Goal: Transaction & Acquisition: Register for event/course

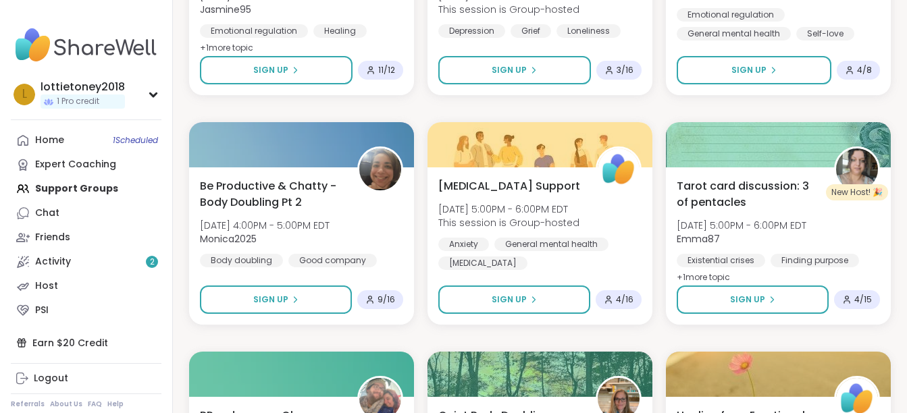
scroll to position [1296, 0]
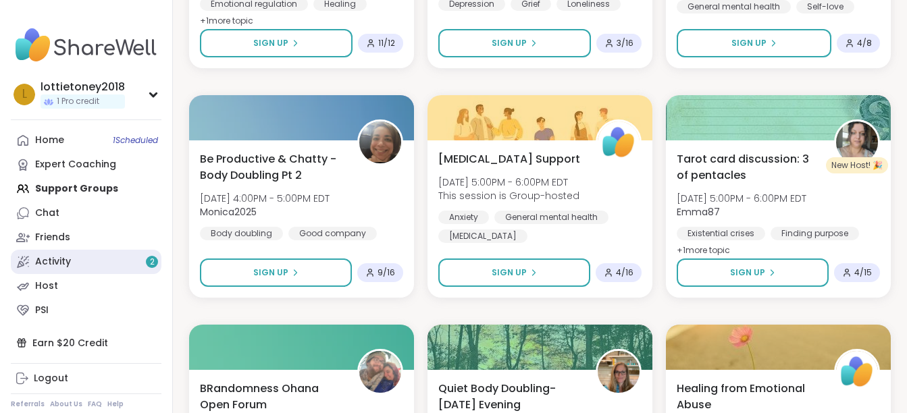
click at [122, 265] on link "Activity 2" at bounding box center [86, 262] width 151 height 24
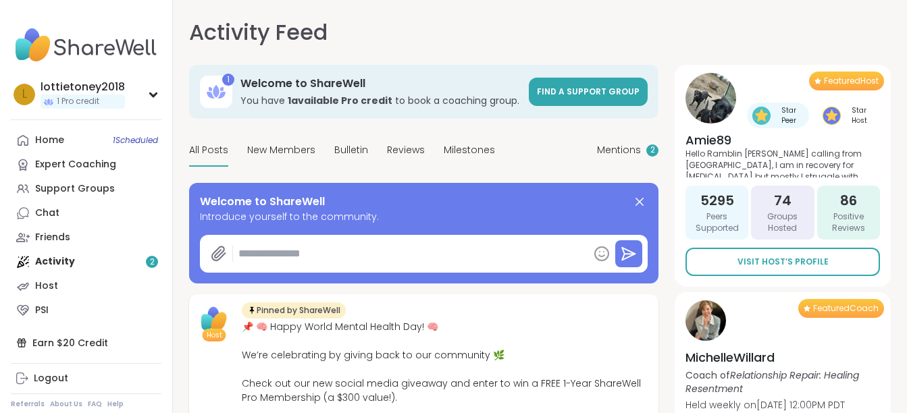
type textarea "*"
click at [69, 304] on link "PSI" at bounding box center [86, 310] width 151 height 24
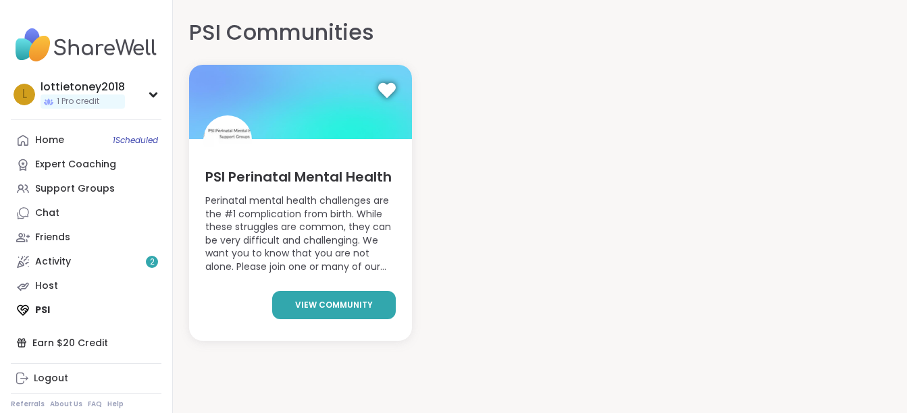
click at [336, 296] on link "view community" at bounding box center [334, 305] width 124 height 28
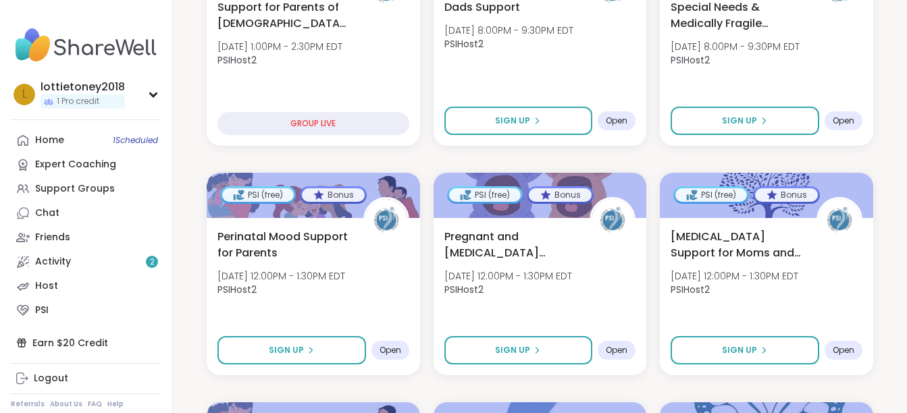
scroll to position [405, 0]
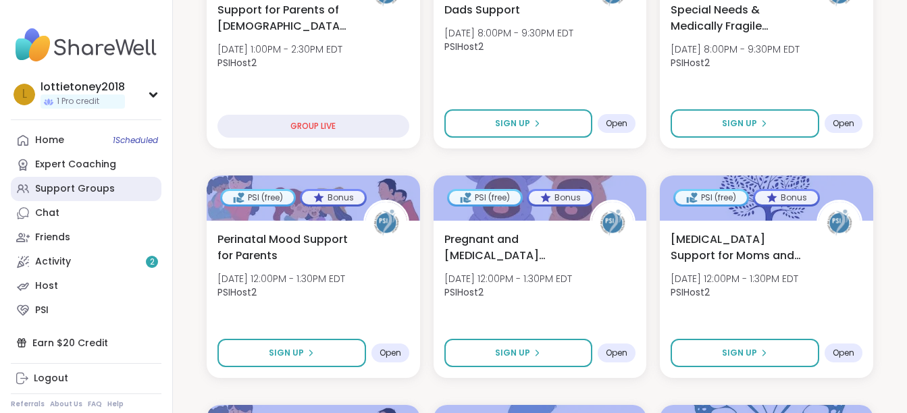
click at [119, 177] on link "Support Groups" at bounding box center [86, 189] width 151 height 24
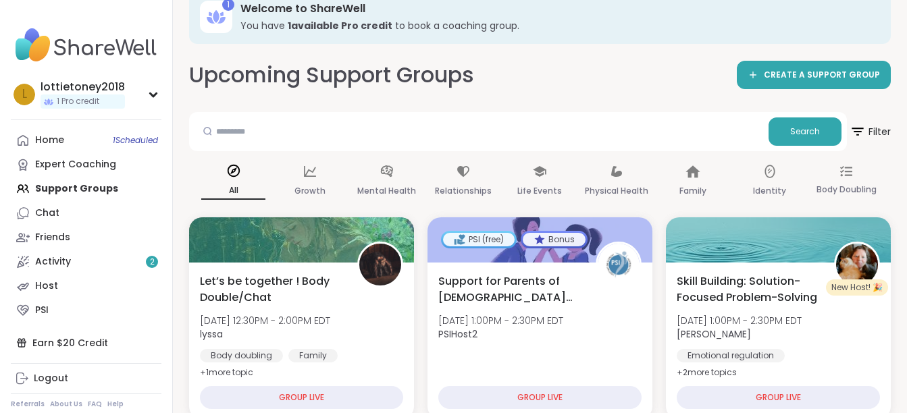
scroll to position [27, 0]
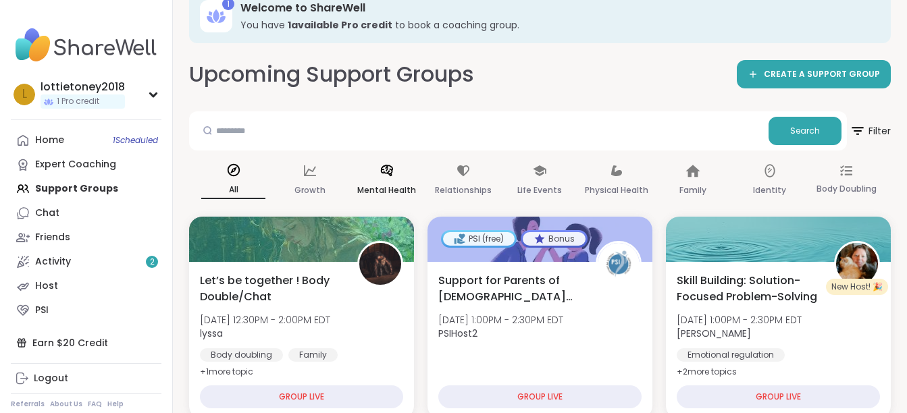
click at [390, 178] on div "Mental Health" at bounding box center [386, 181] width 64 height 50
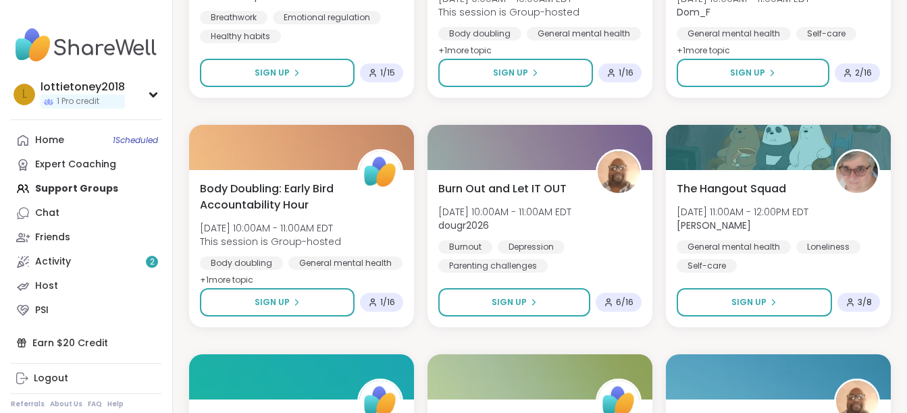
scroll to position [1917, 0]
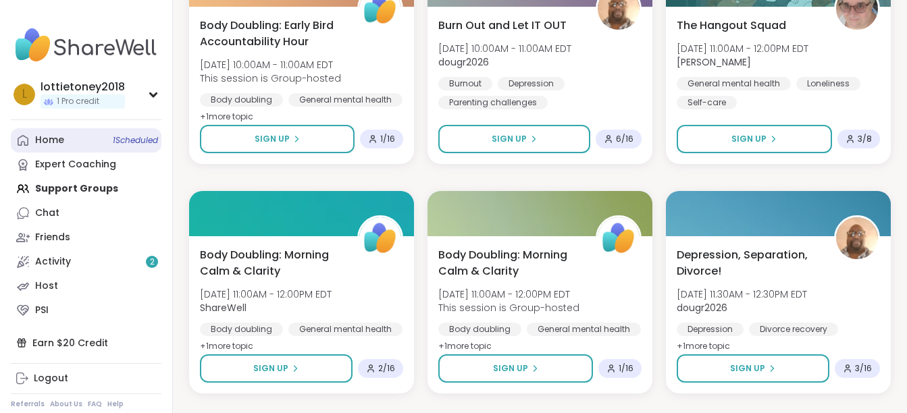
click at [95, 148] on link "Home 1 Scheduled" at bounding box center [86, 140] width 151 height 24
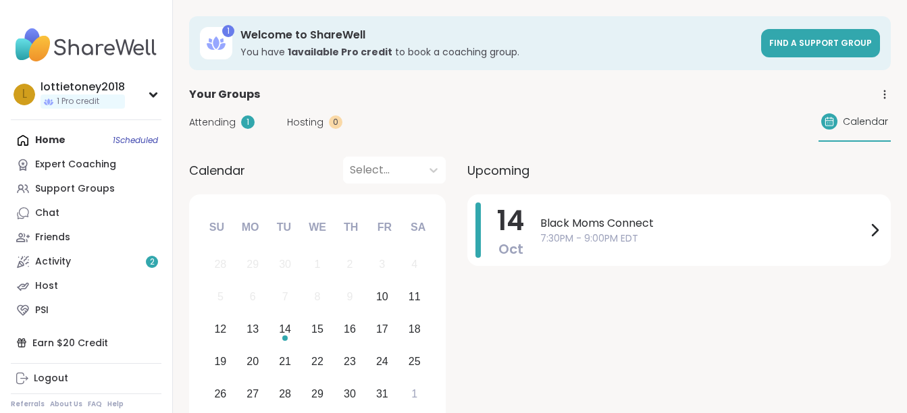
click at [228, 119] on span "Attending" at bounding box center [212, 122] width 47 height 14
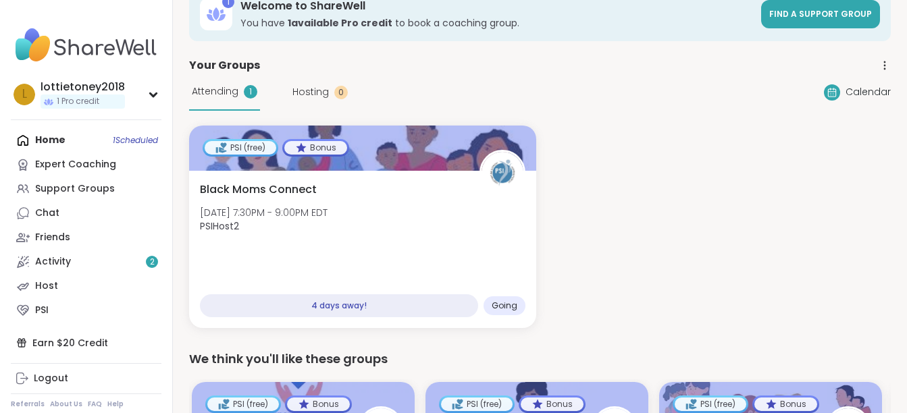
scroll to position [27, 0]
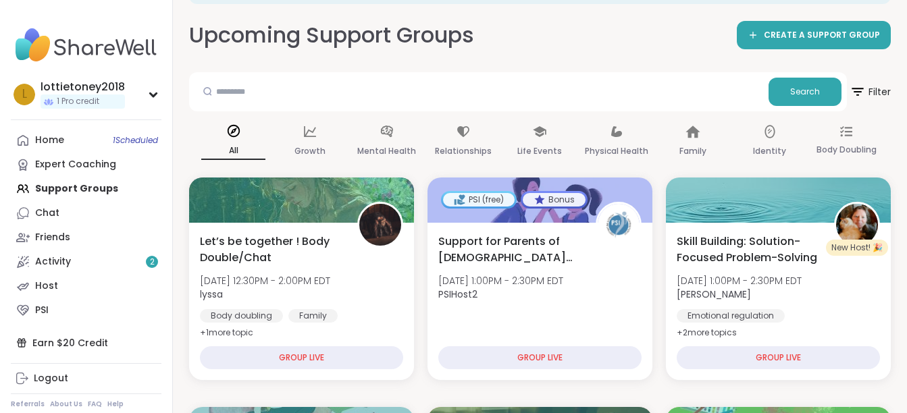
scroll to position [93, 0]
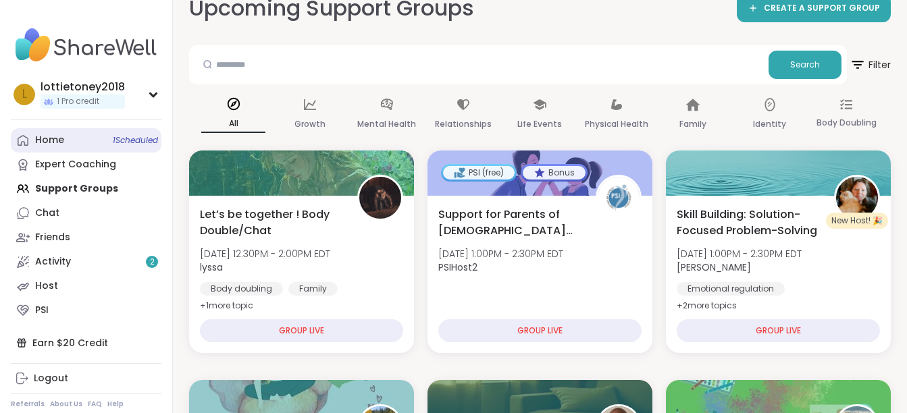
click at [95, 142] on link "Home 1 Scheduled" at bounding box center [86, 140] width 151 height 24
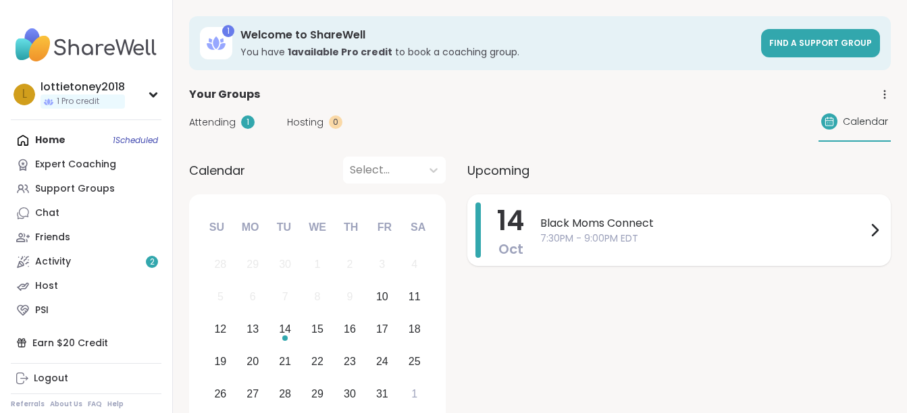
click at [843, 220] on span "Black Moms Connect" at bounding box center [703, 223] width 326 height 16
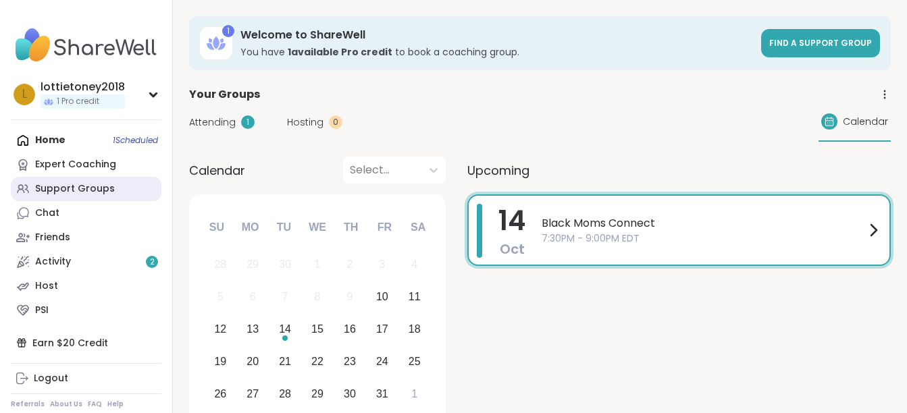
click at [93, 185] on div "Support Groups" at bounding box center [75, 189] width 80 height 14
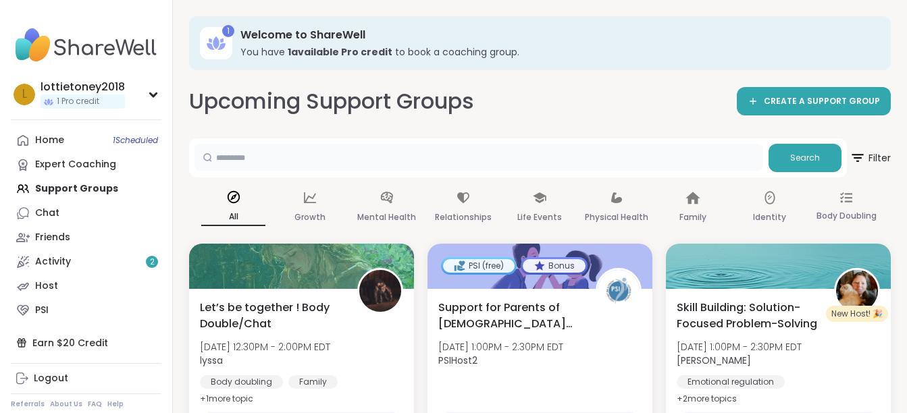
click at [257, 156] on input "text" at bounding box center [478, 157] width 568 height 27
type input "**********"
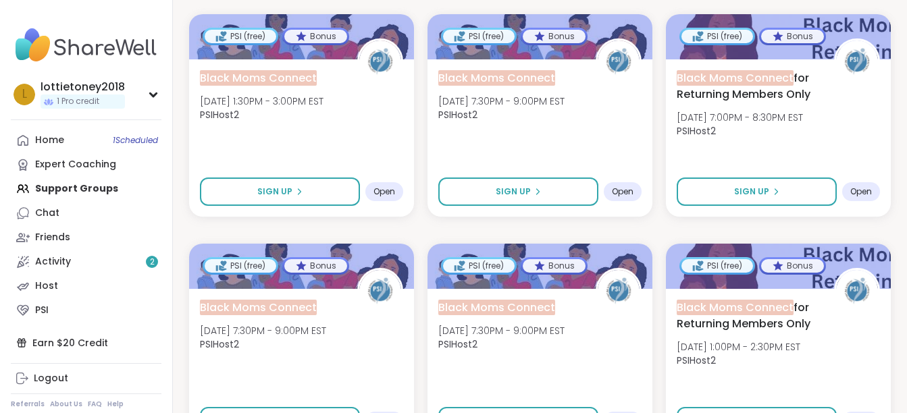
scroll to position [891, 0]
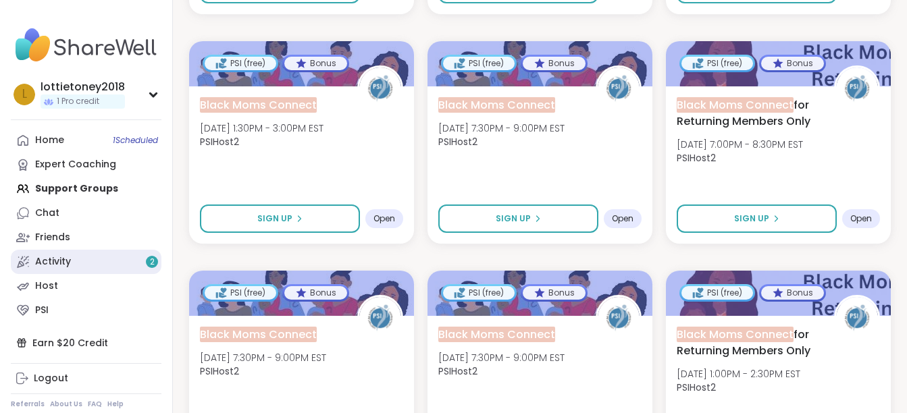
click at [124, 265] on link "Activity 2" at bounding box center [86, 262] width 151 height 24
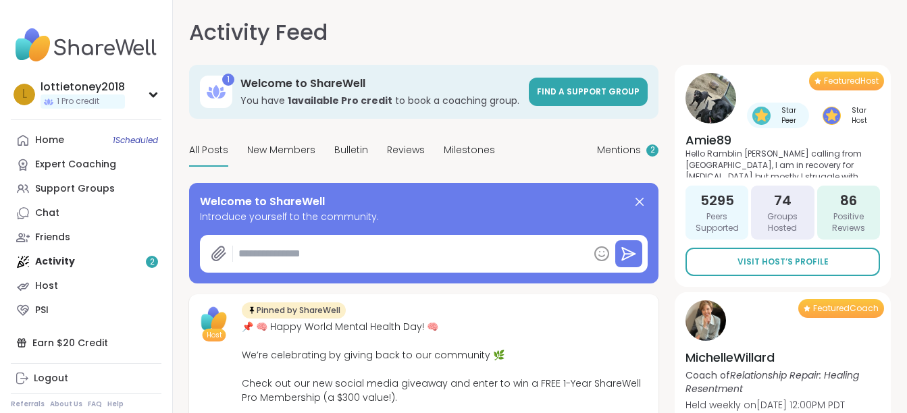
type textarea "*"
click at [553, 82] on link "Find a support group" at bounding box center [588, 92] width 119 height 28
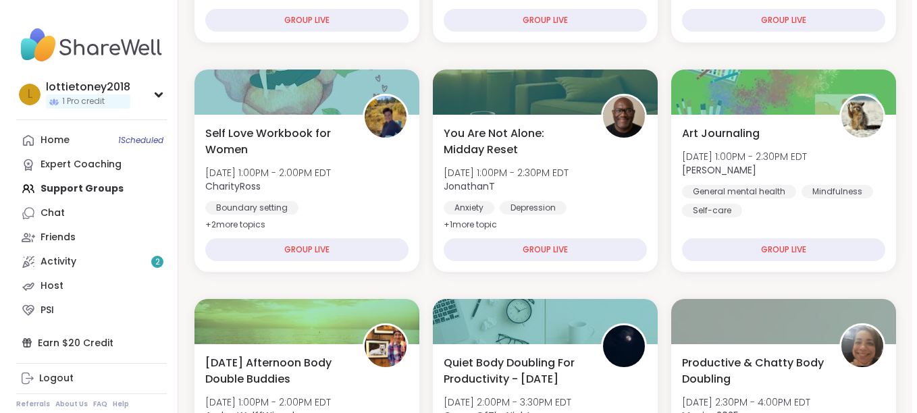
scroll to position [405, 0]
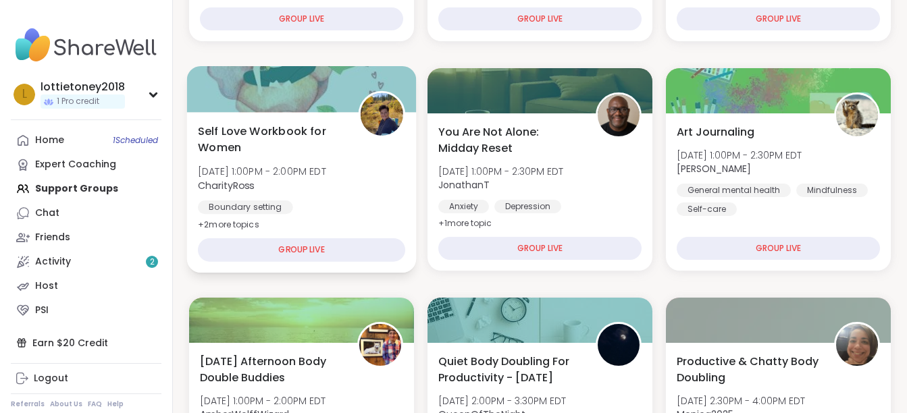
click at [245, 221] on span "+ 2 more topic s" at bounding box center [228, 224] width 61 height 11
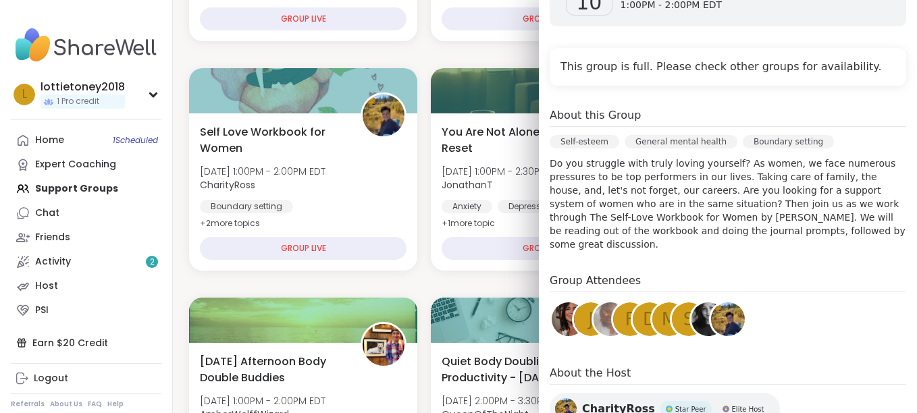
scroll to position [270, 0]
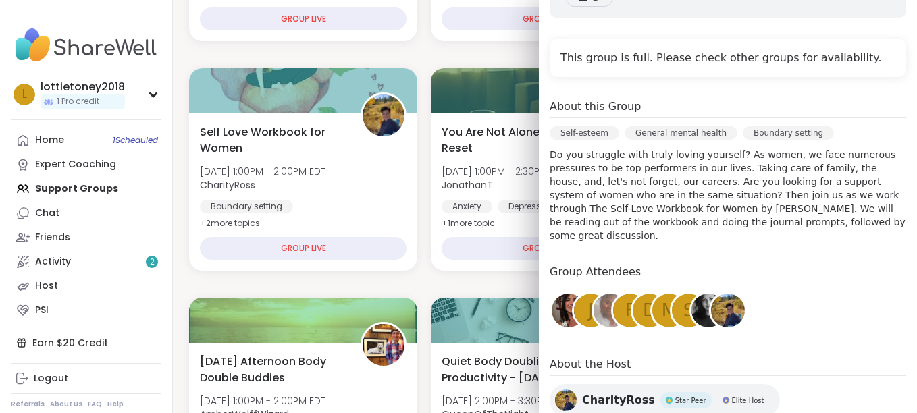
click at [662, 298] on span "m" at bounding box center [669, 311] width 15 height 26
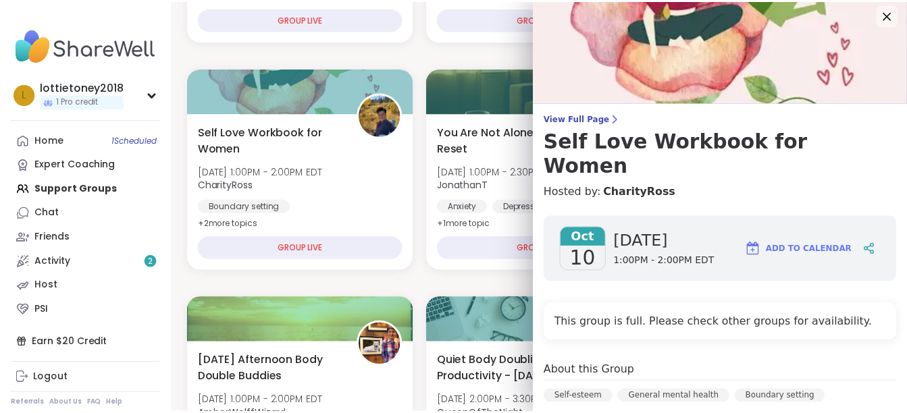
scroll to position [0, 0]
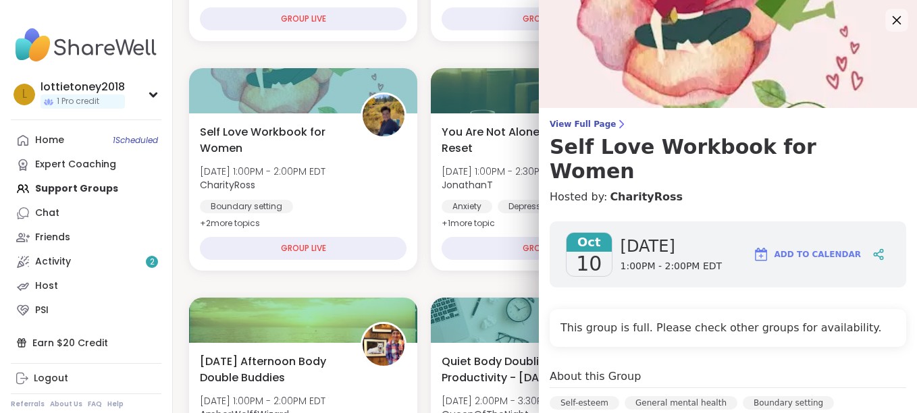
click at [888, 13] on icon at bounding box center [896, 19] width 17 height 17
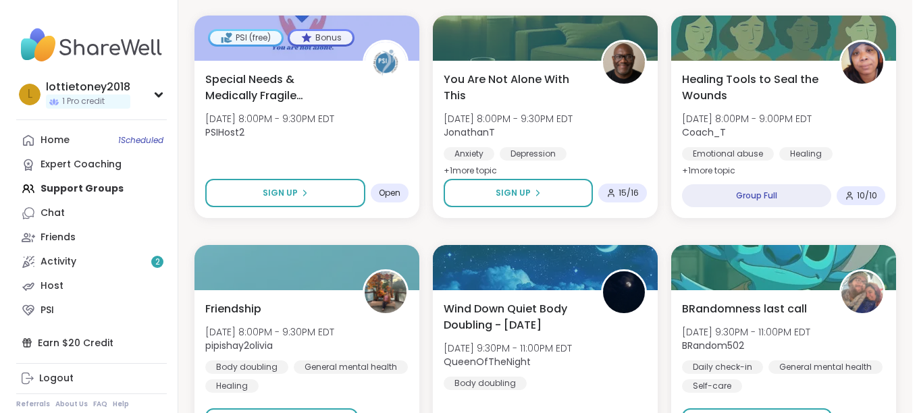
scroll to position [2295, 0]
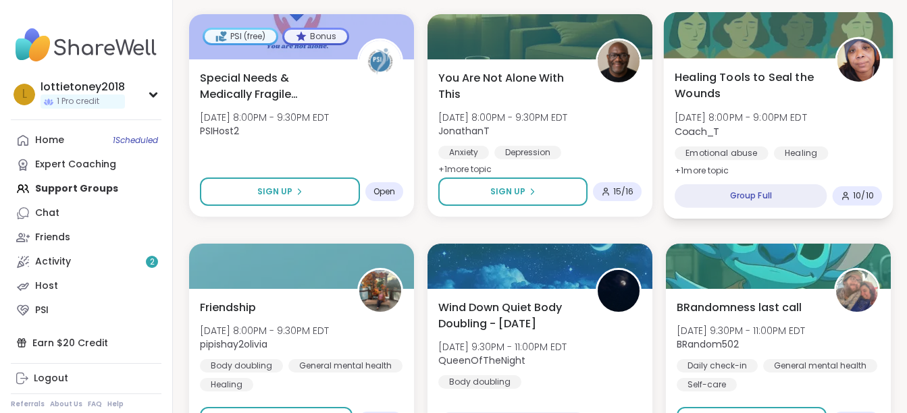
click at [747, 72] on span "Healing Tools to Seal the Wounds" at bounding box center [746, 85] width 145 height 33
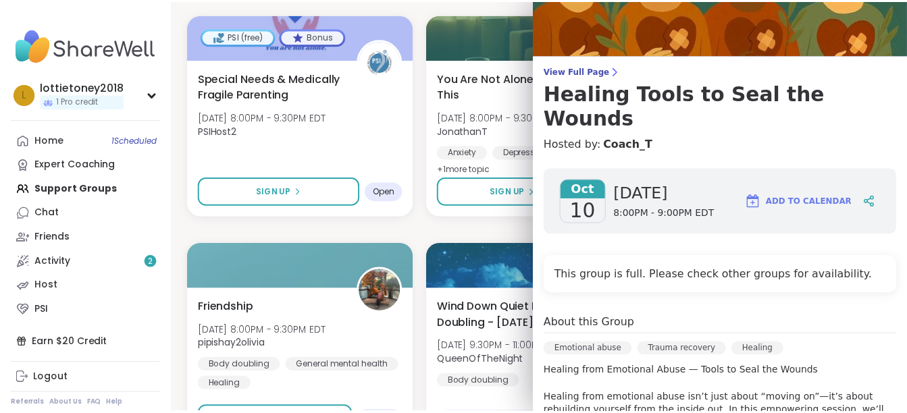
scroll to position [0, 0]
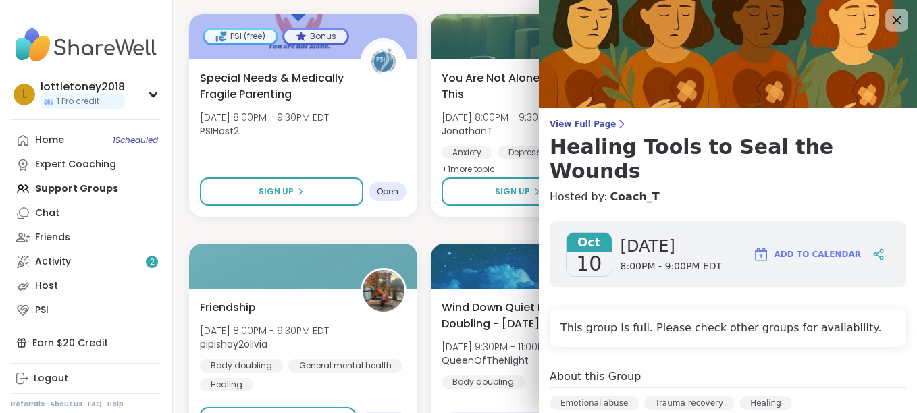
click at [885, 10] on div at bounding box center [896, 20] width 23 height 23
click at [888, 18] on icon at bounding box center [896, 19] width 17 height 17
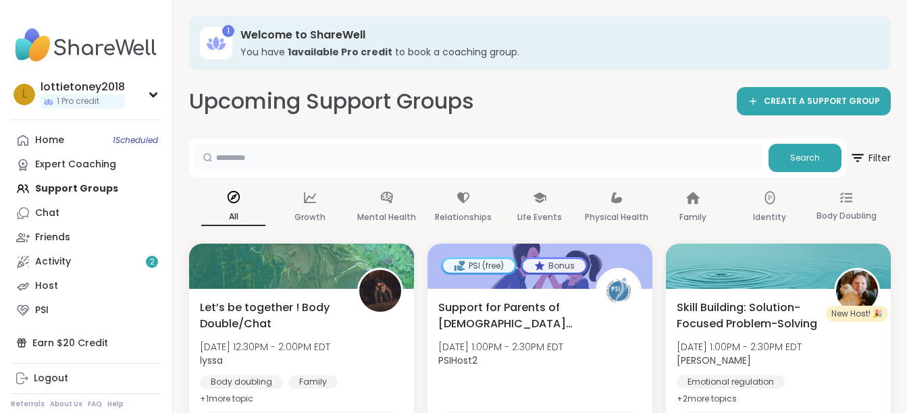
click at [323, 156] on input "text" at bounding box center [478, 157] width 568 height 27
type input "*********"
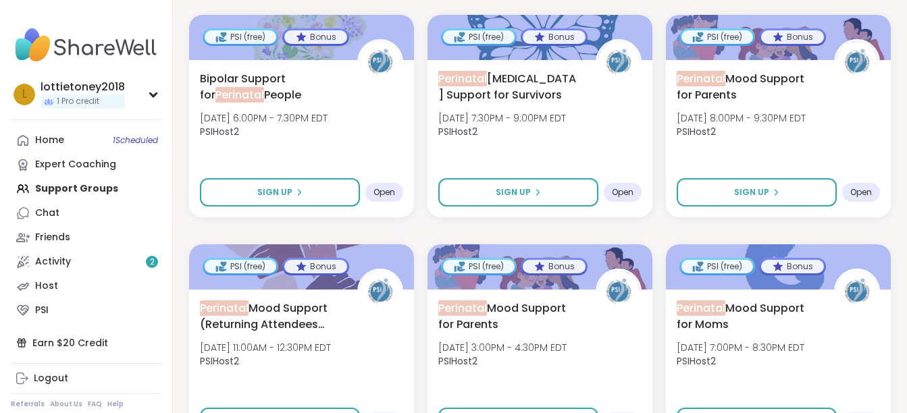
scroll to position [1603, 0]
